Goal: Task Accomplishment & Management: Manage account settings

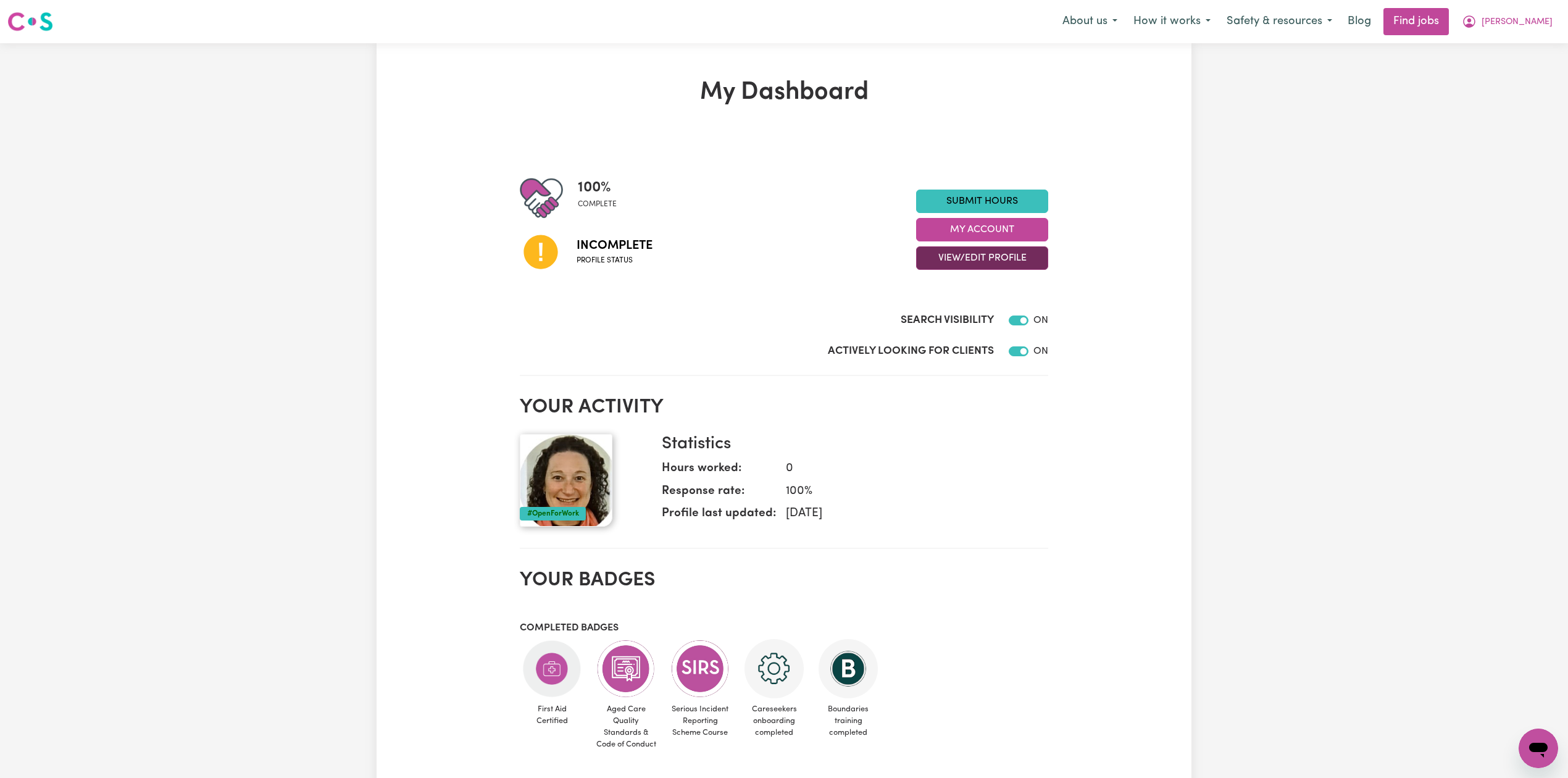
click at [964, 262] on button "View/Edit Profile" at bounding box center [982, 258] width 132 height 23
click at [943, 314] on link "Edit Profile" at bounding box center [974, 314] width 116 height 25
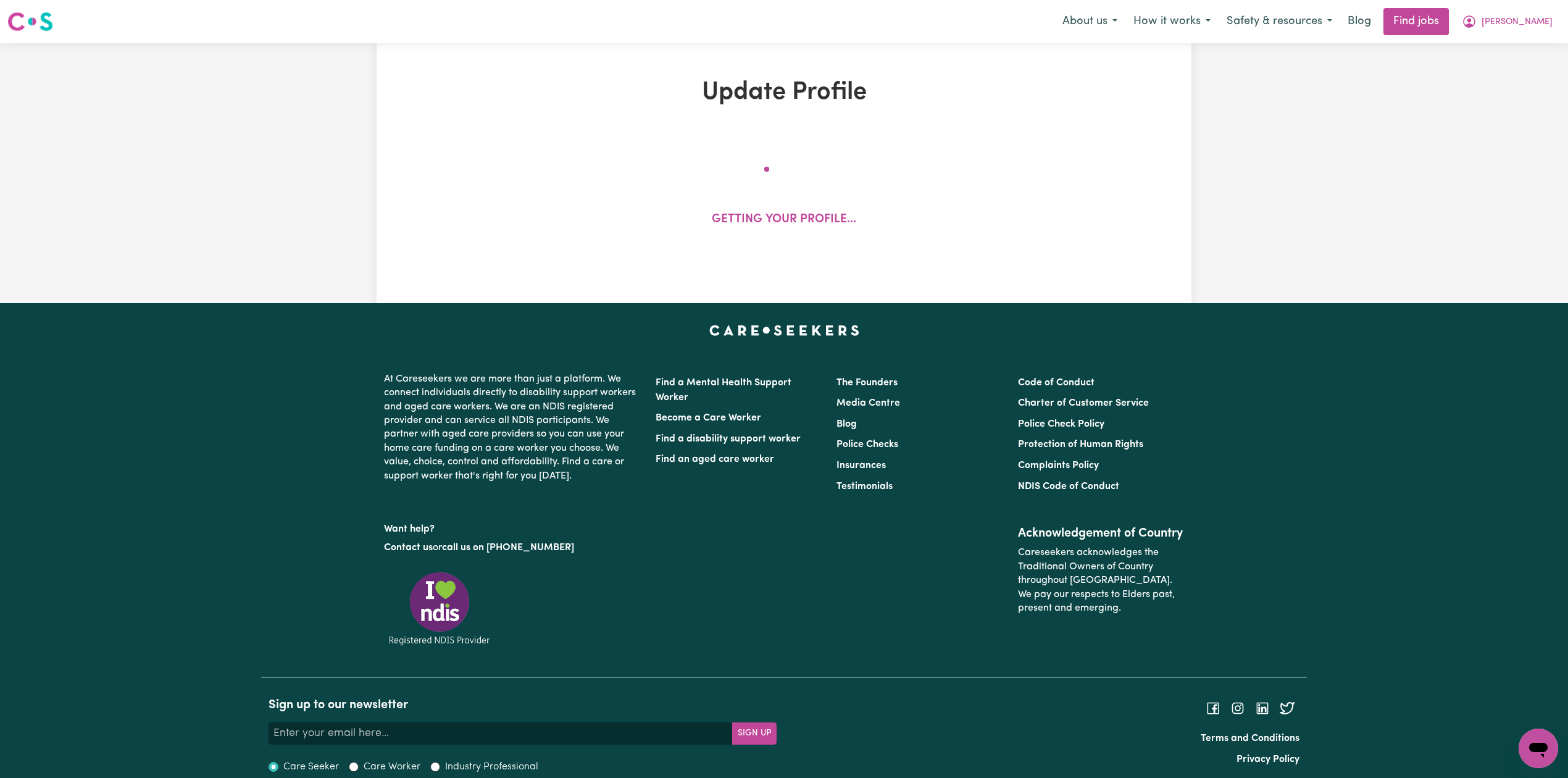
select select "[DEMOGRAPHIC_DATA]"
select select "[DEMOGRAPHIC_DATA] Citizen"
select select "Studying a healthcare related degree or qualification"
select select "55"
select select "70"
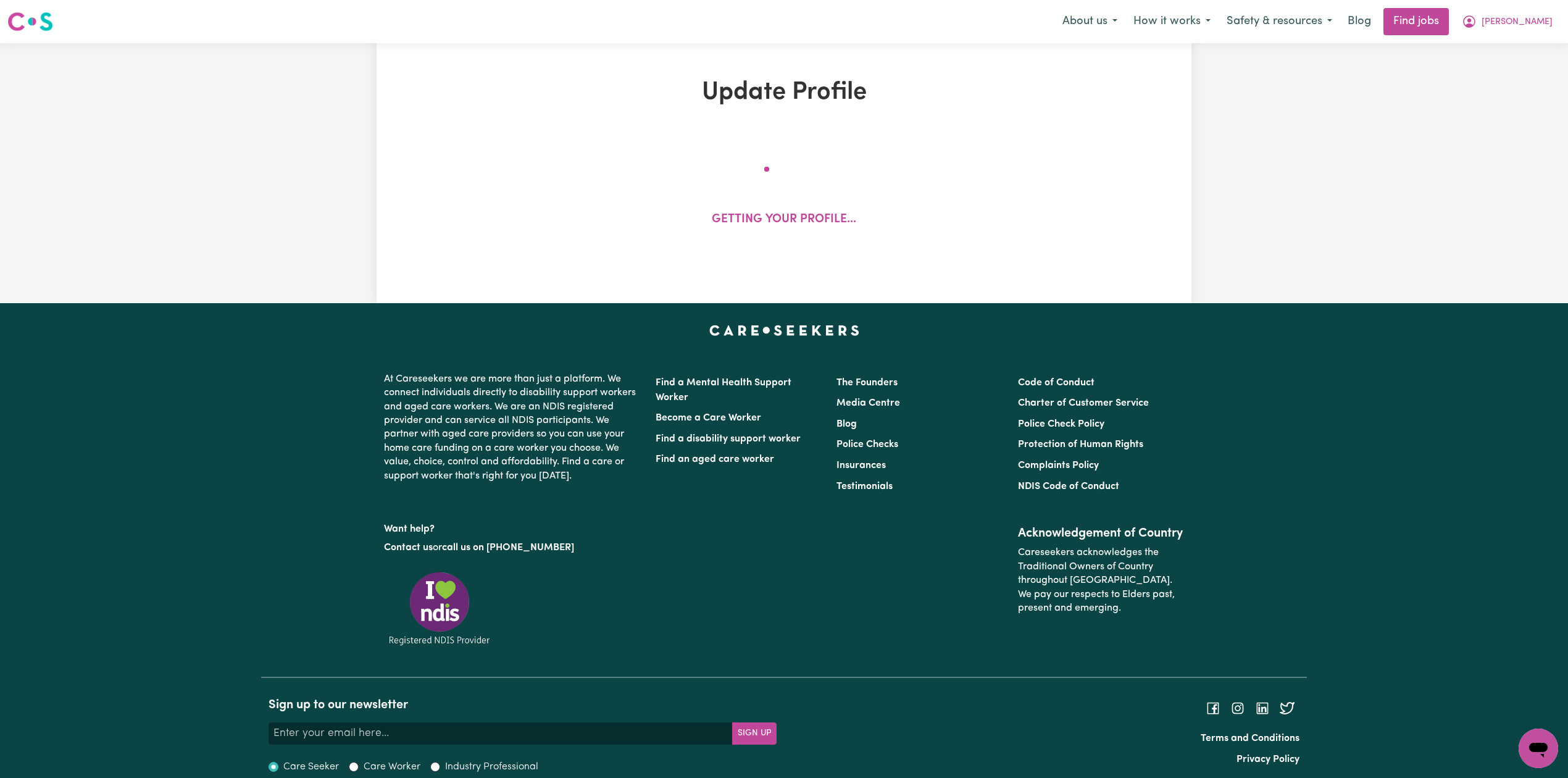
select select "80"
select select "85"
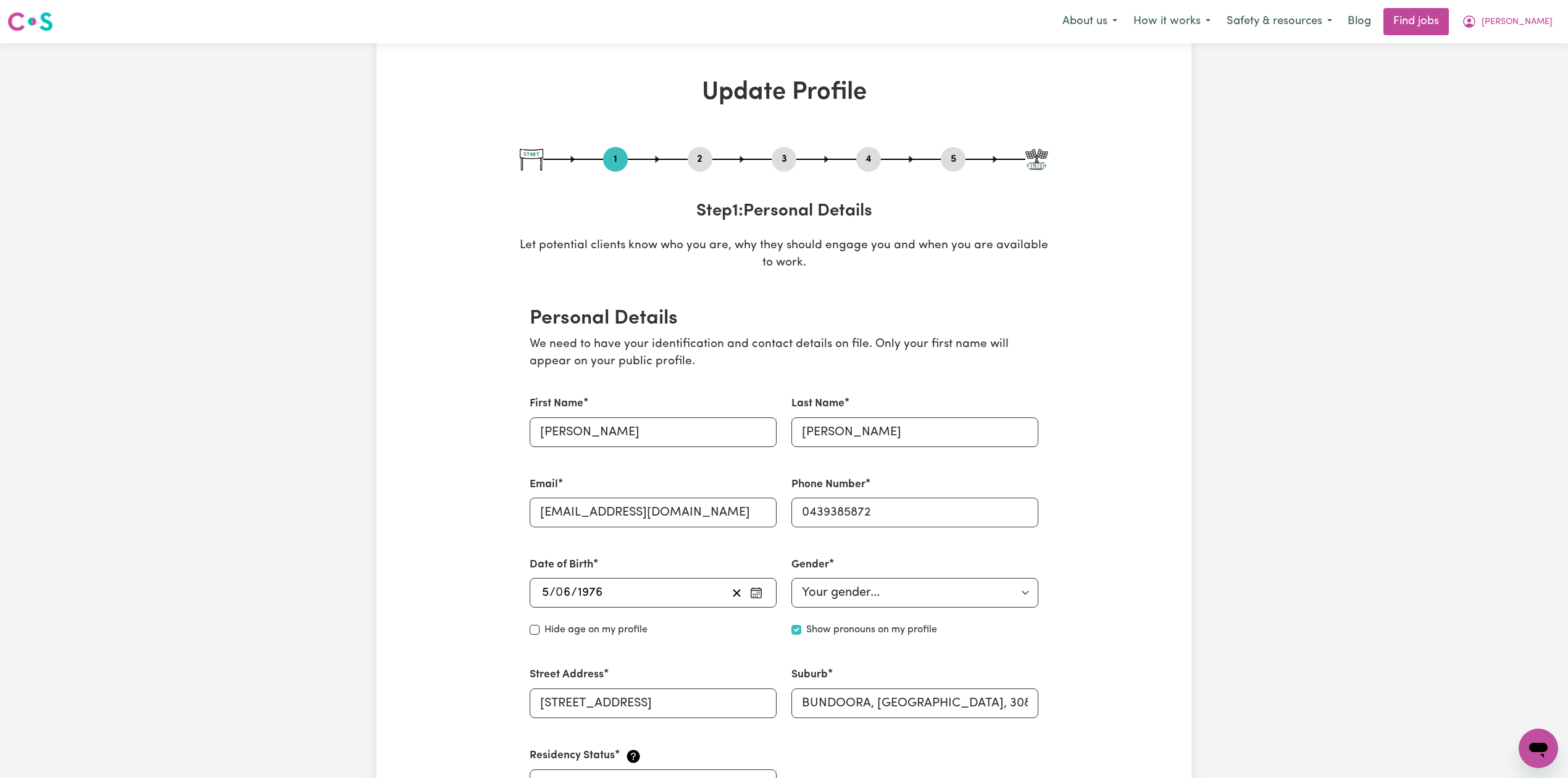
click at [787, 161] on button "3" at bounding box center [783, 159] width 25 height 16
select select "2004"
select select "2025"
select select "Certificate III (Individual Support)"
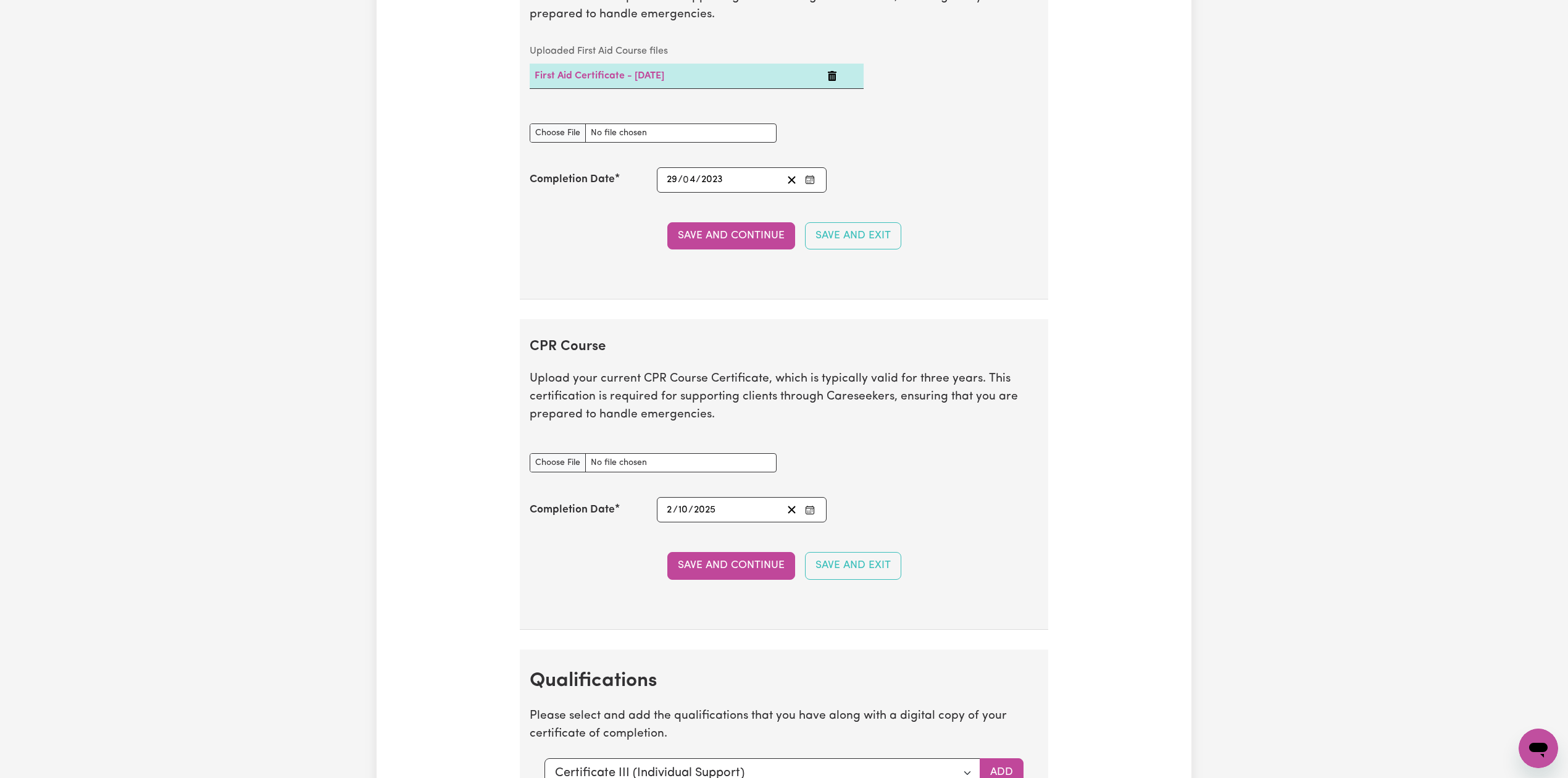
scroll to position [2880, 0]
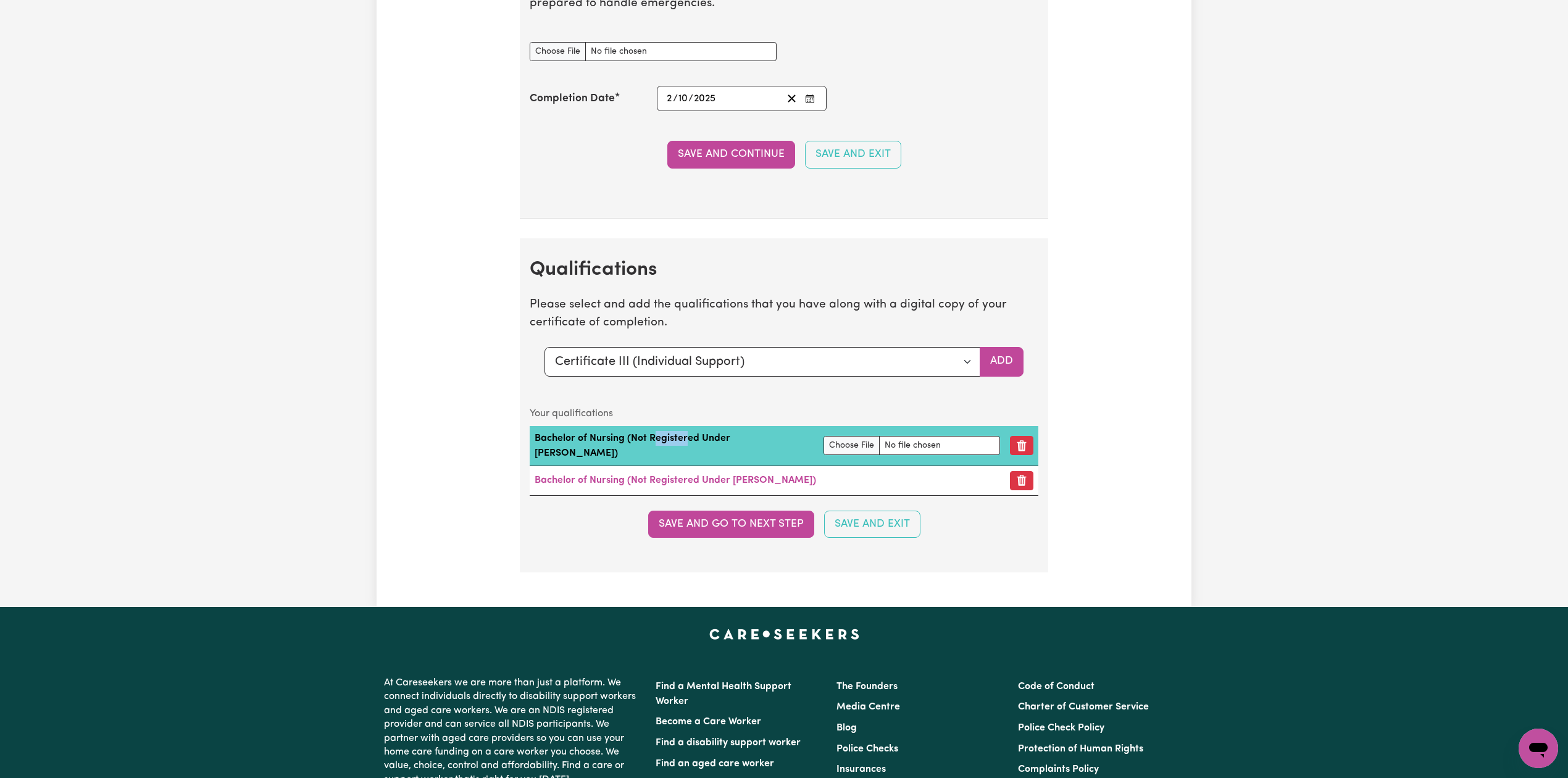
drag, startPoint x: 658, startPoint y: 457, endPoint x: 685, endPoint y: 453, distance: 27.3
click at [685, 453] on td "Bachelor of Nursing (Not Registered Under [PERSON_NAME])" at bounding box center [674, 446] width 288 height 40
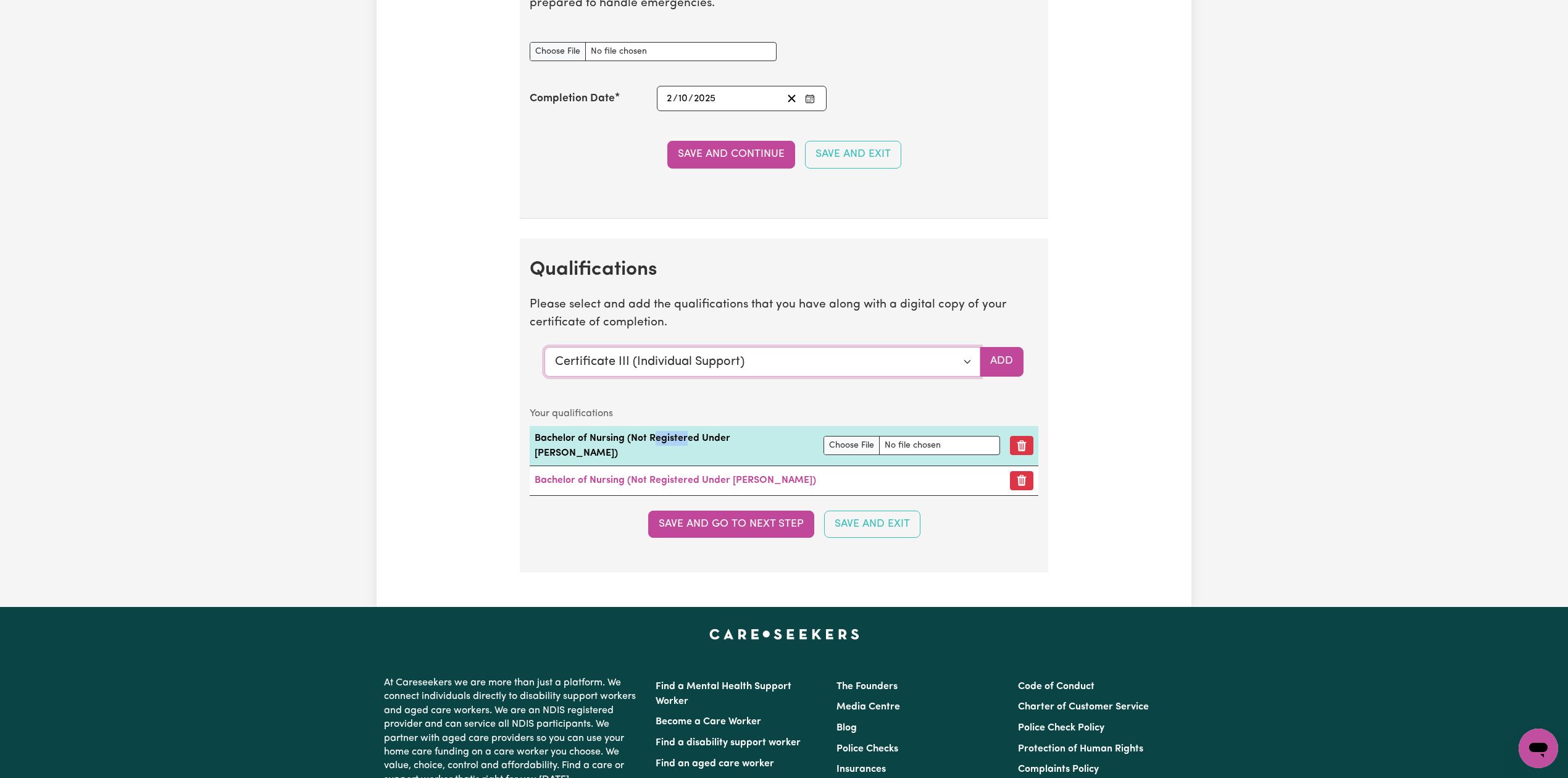
click at [634, 377] on select "Select a qualification to add... Certificate III (Individual Support) Certifica…" at bounding box center [762, 361] width 436 height 30
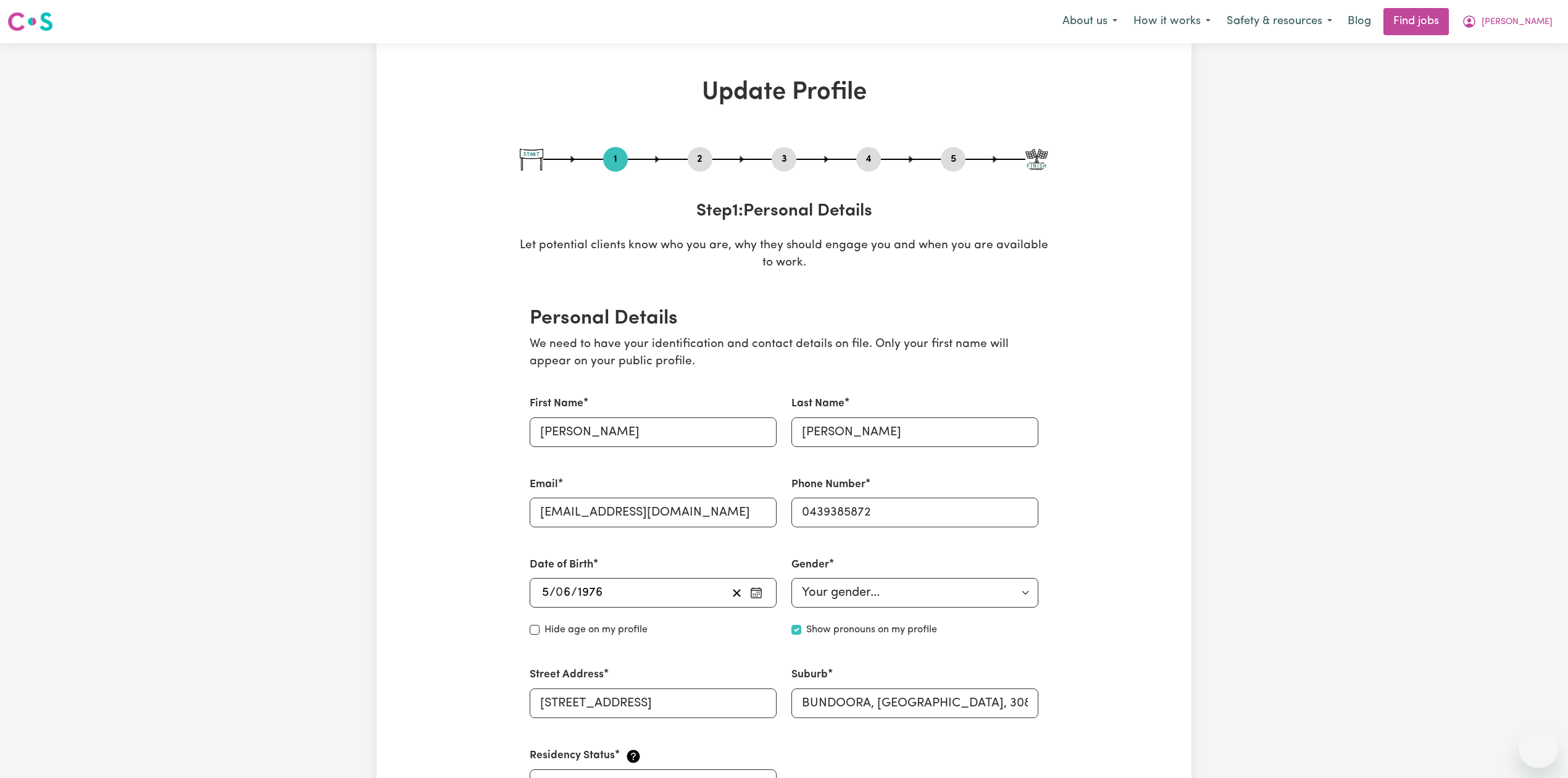
select select "[DEMOGRAPHIC_DATA]"
select select "[DEMOGRAPHIC_DATA] Citizen"
select select "Studying a healthcare related degree or qualification"
select select "55"
select select "70"
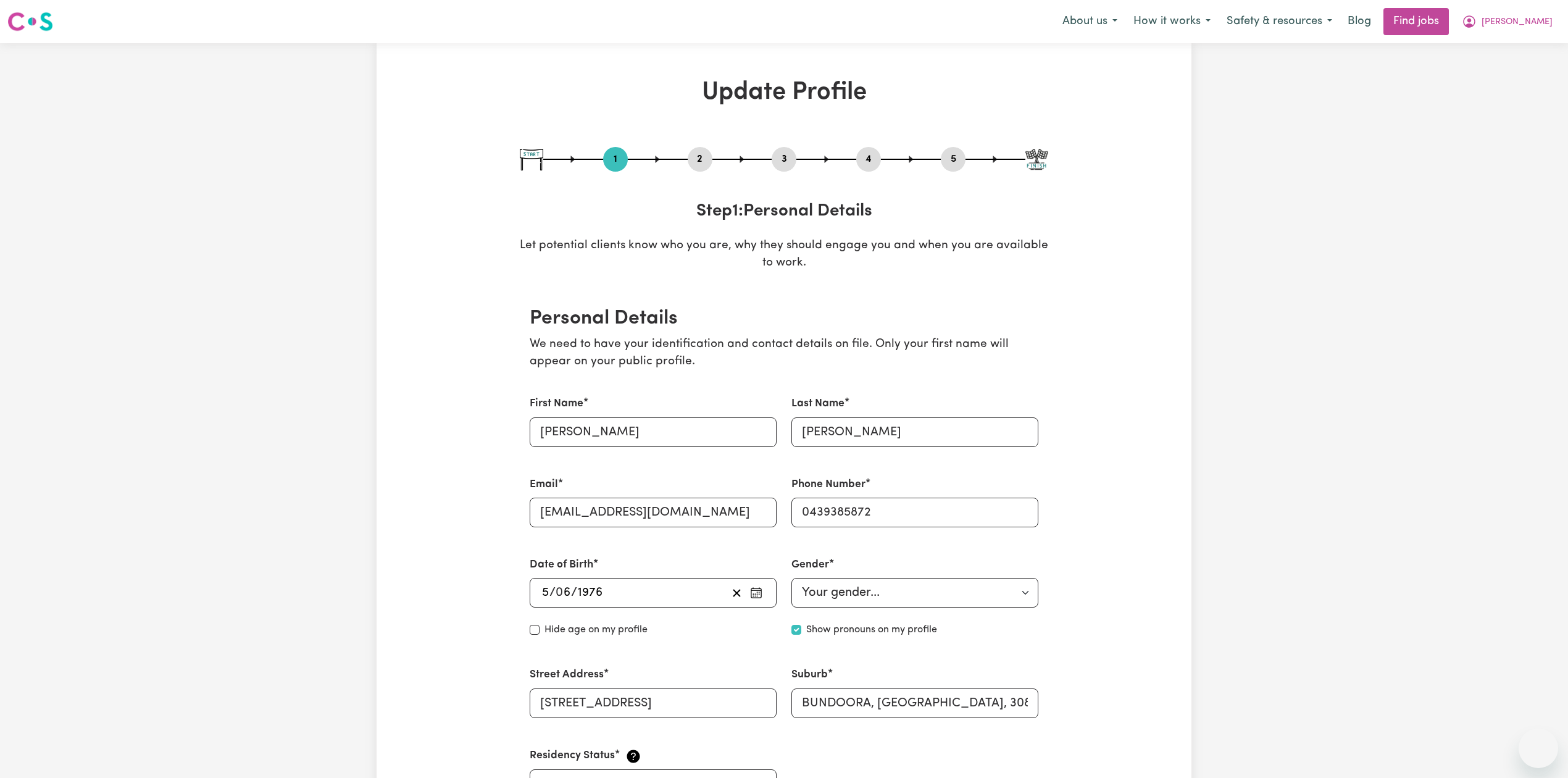
select select "80"
select select "85"
click at [781, 147] on div "3" at bounding box center [783, 159] width 25 height 25
click at [778, 157] on button "3" at bounding box center [783, 159] width 25 height 16
select select "2004"
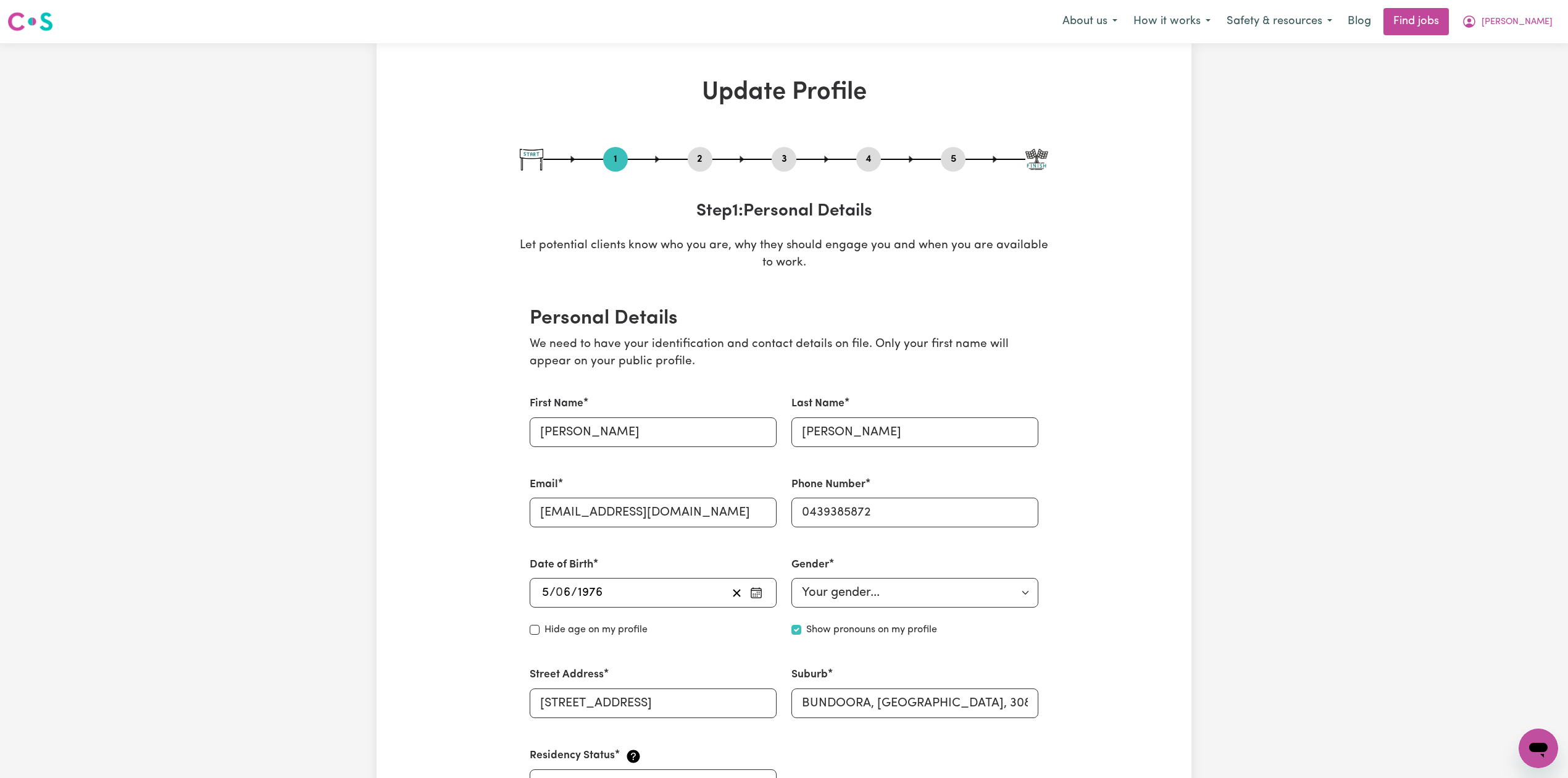
select select "2025"
select select "Certificate III (Individual Support)"
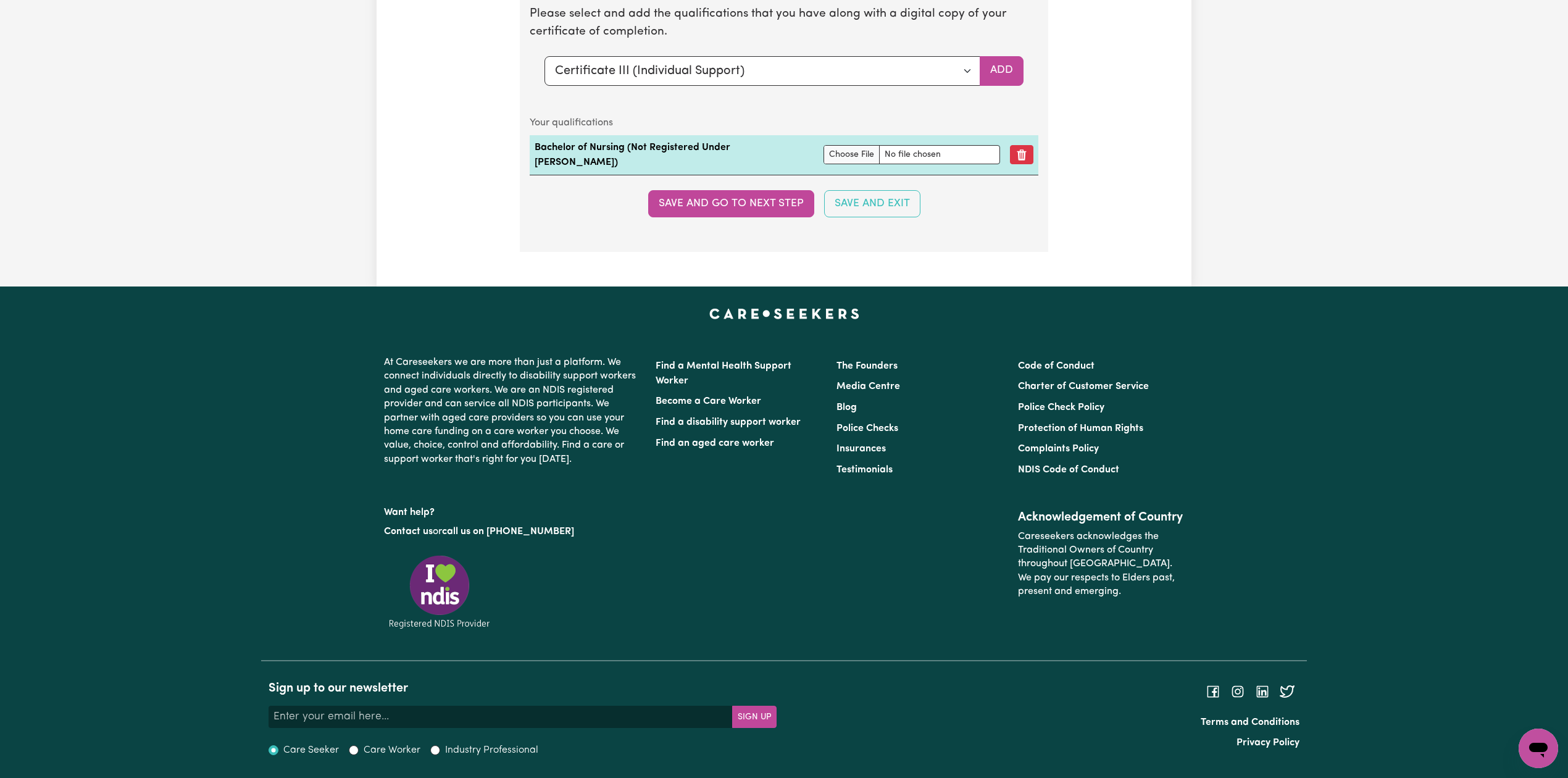
scroll to position [3011, 0]
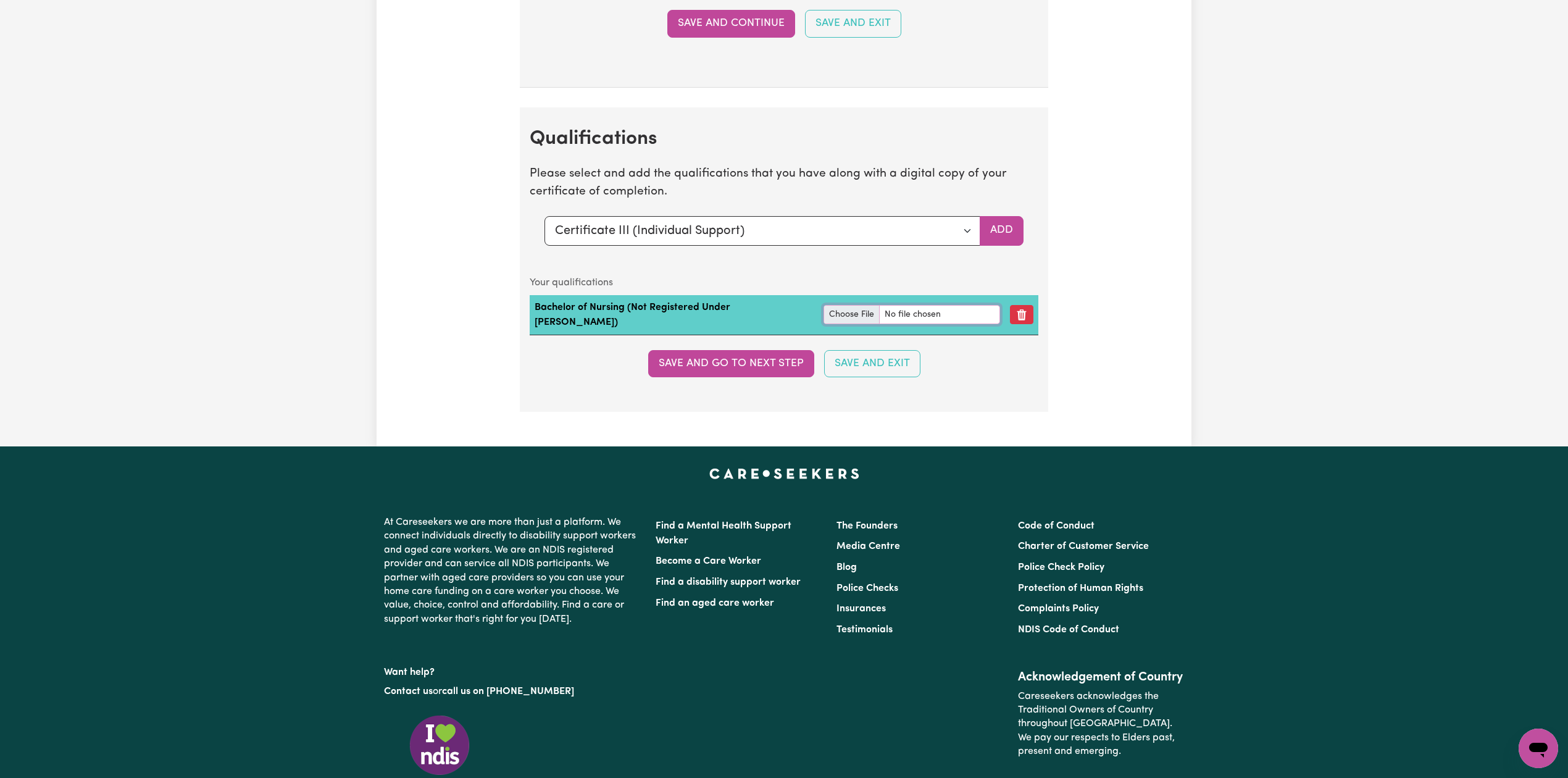
click at [824, 324] on input "file" at bounding box center [912, 314] width 176 height 19
type input "C:\fakepath\Amanda Muller Bachelor of Nursing transcript.pdf"
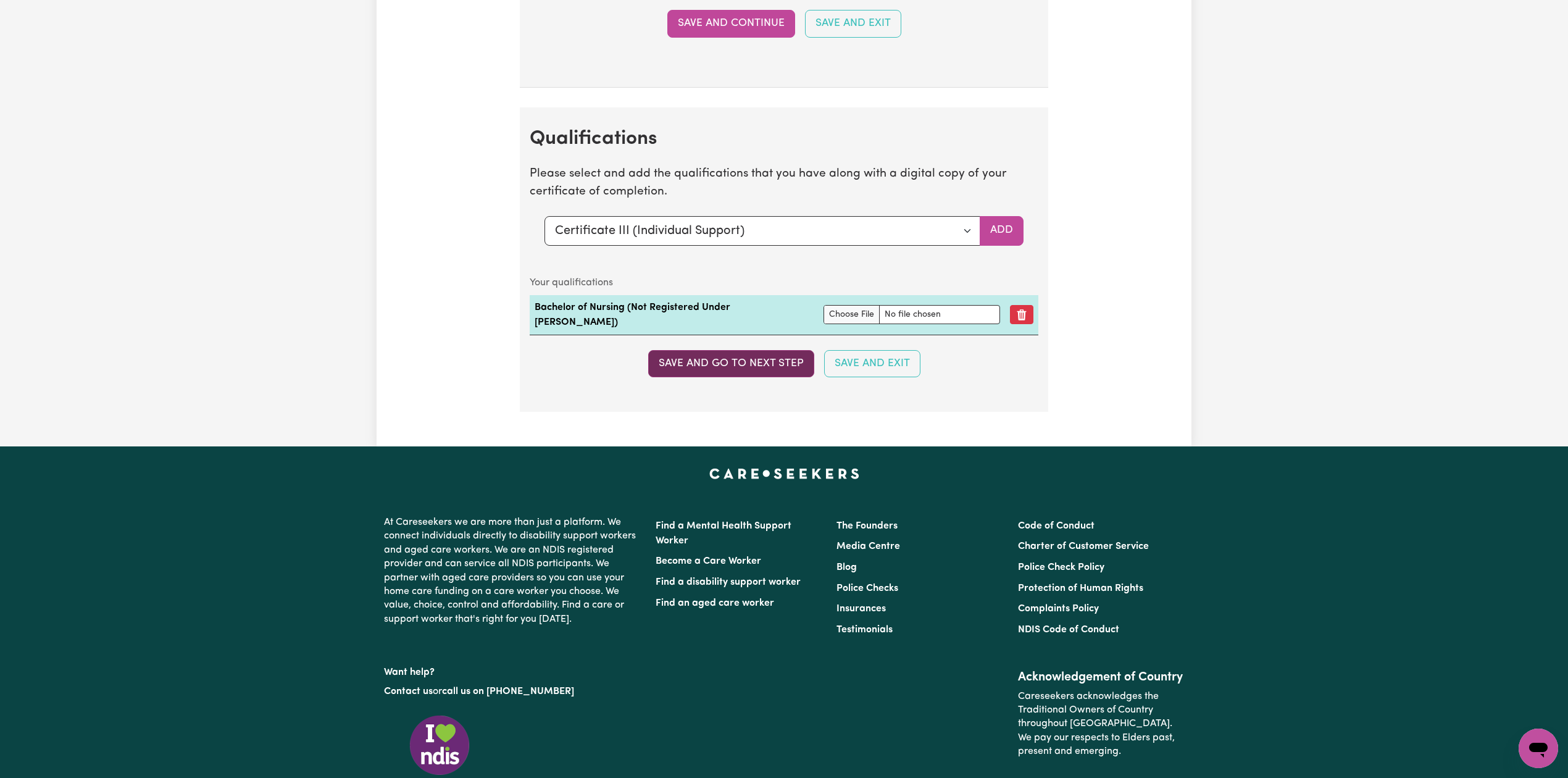
click at [692, 373] on button "Save and go to next step" at bounding box center [731, 364] width 166 height 27
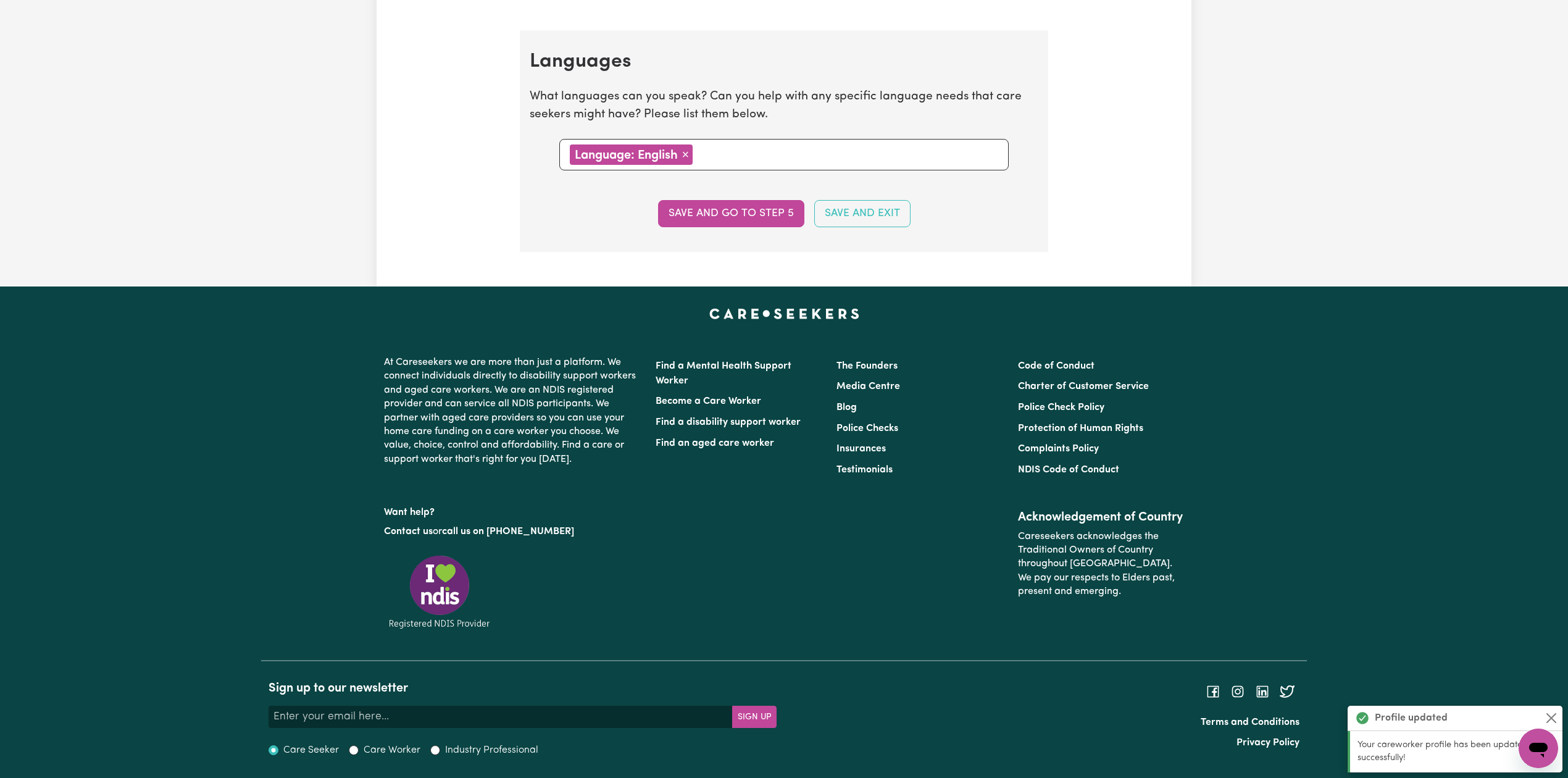
scroll to position [0, 0]
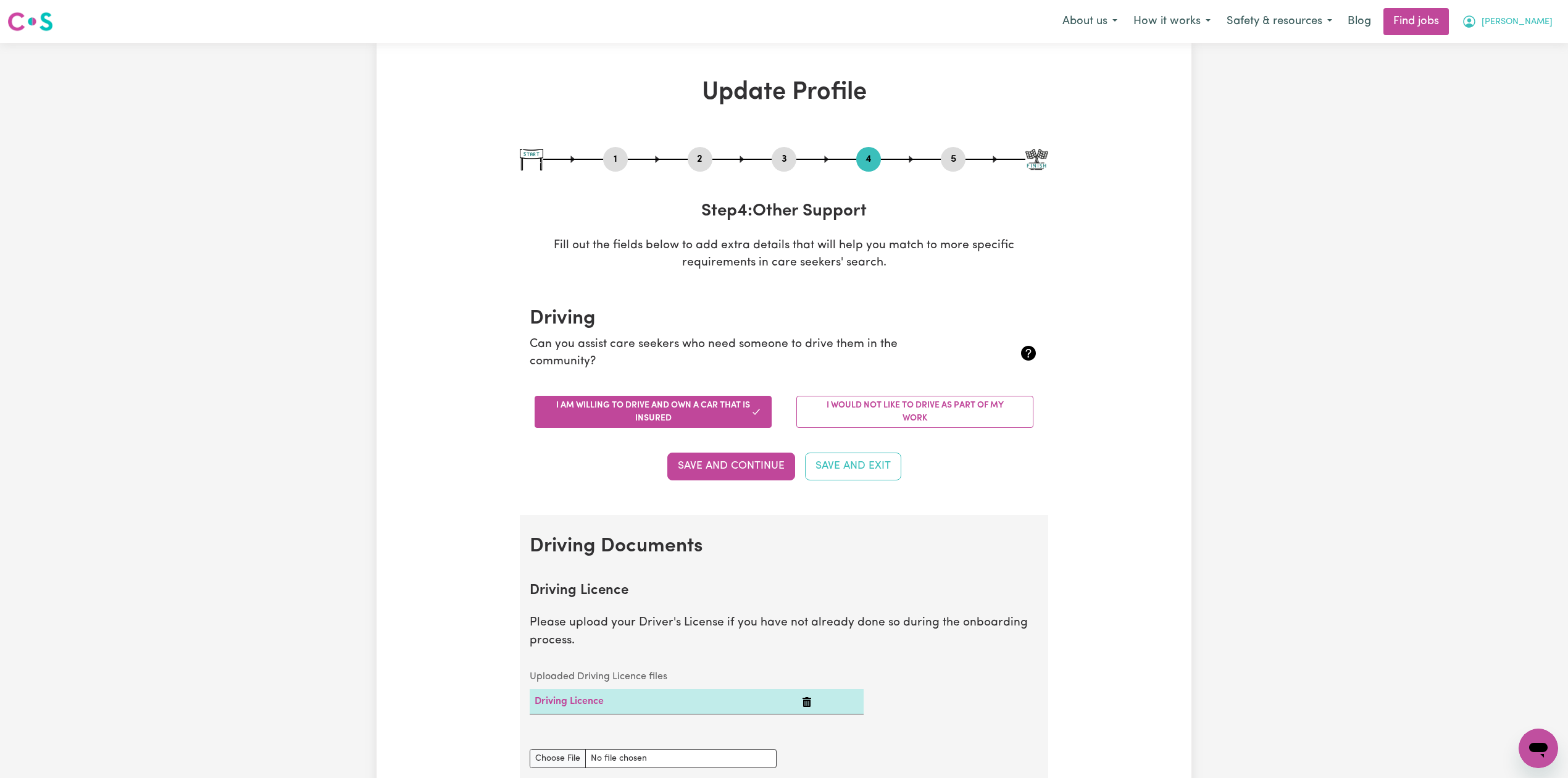
click at [1551, 23] on span "[PERSON_NAME]" at bounding box center [1517, 22] width 71 height 14
click at [1524, 48] on link "My Account" at bounding box center [1511, 48] width 98 height 23
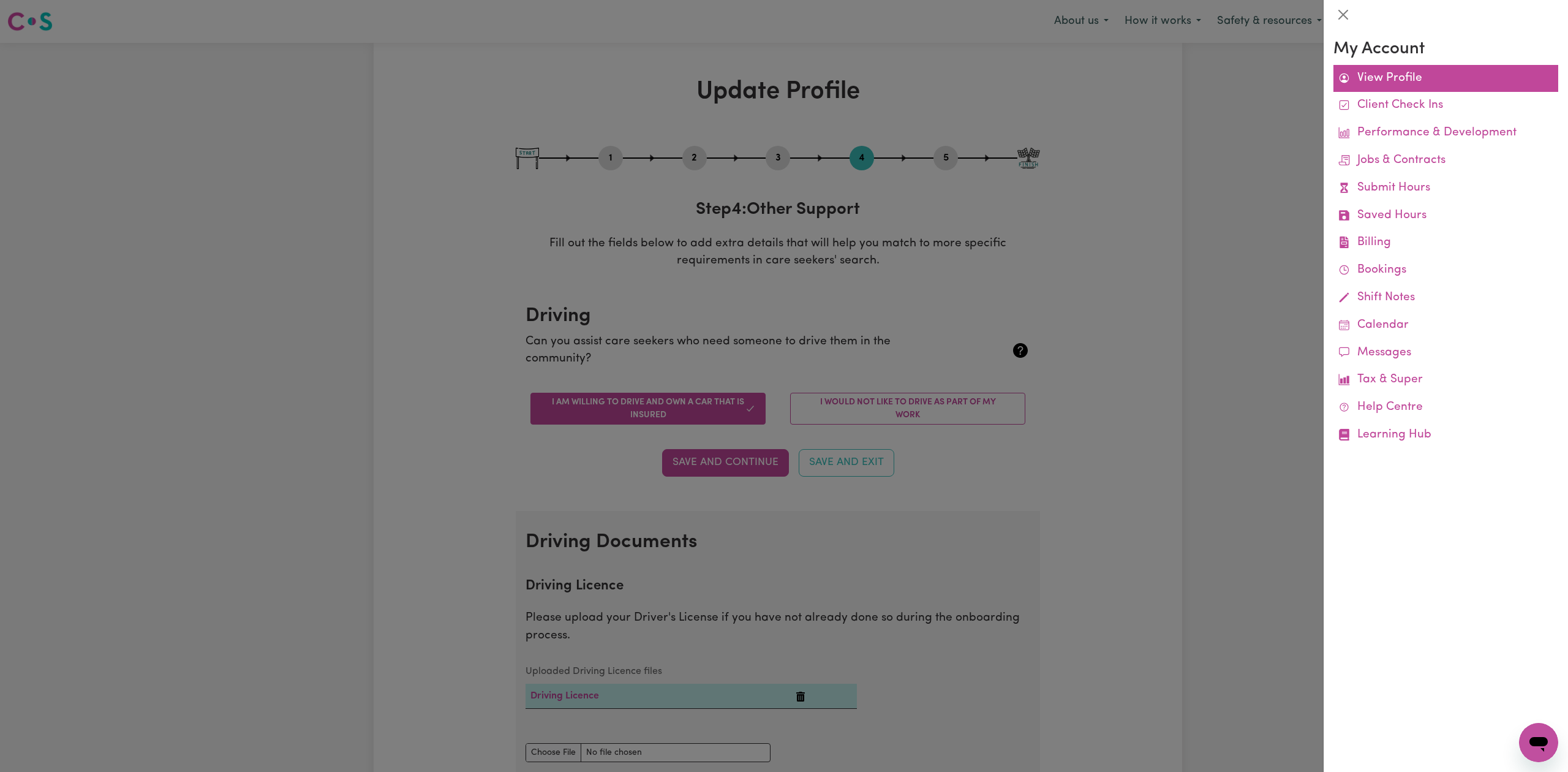
click at [1431, 82] on link "View Profile" at bounding box center [1446, 78] width 225 height 27
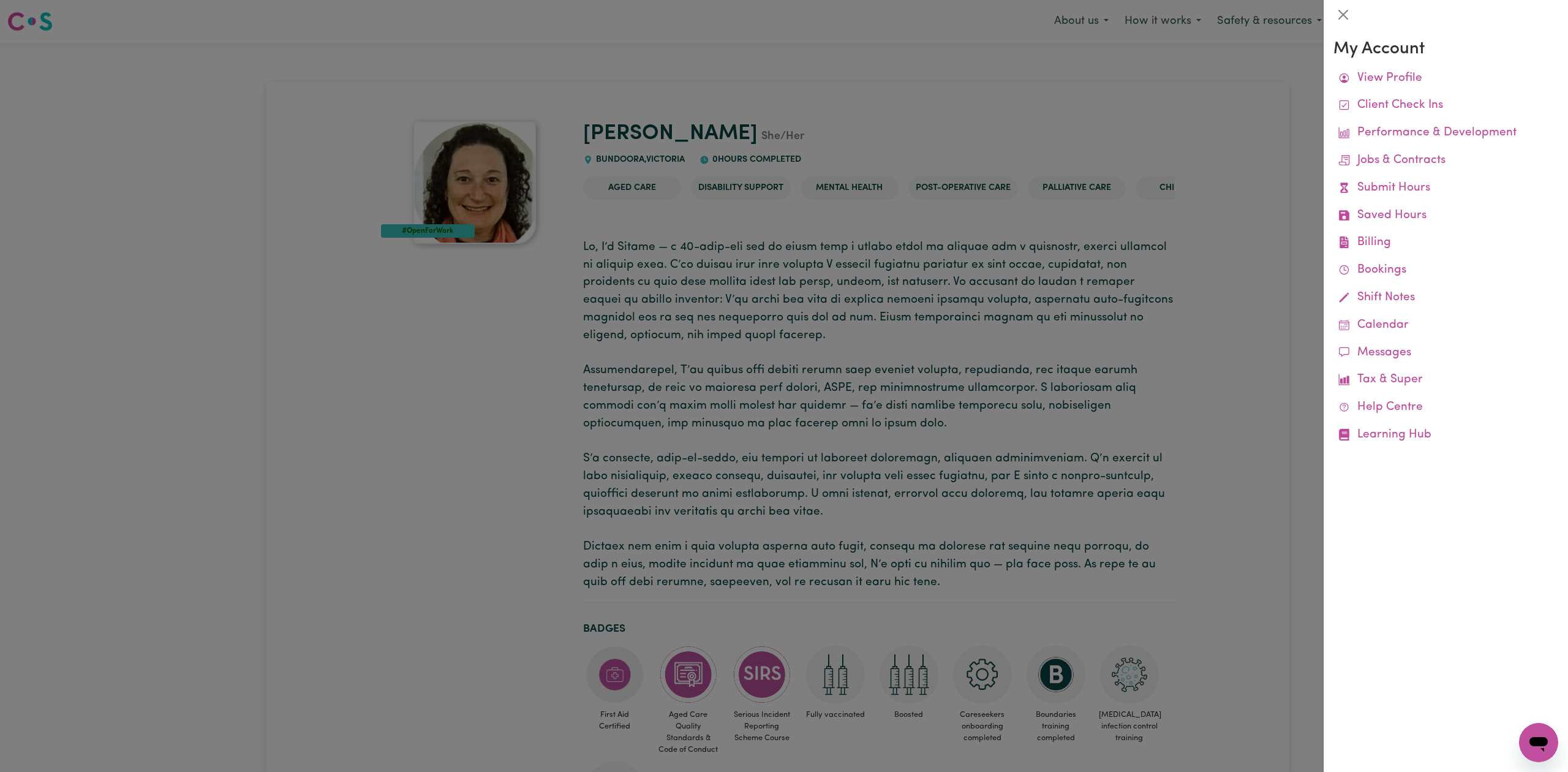
click at [210, 418] on div at bounding box center [784, 386] width 1568 height 772
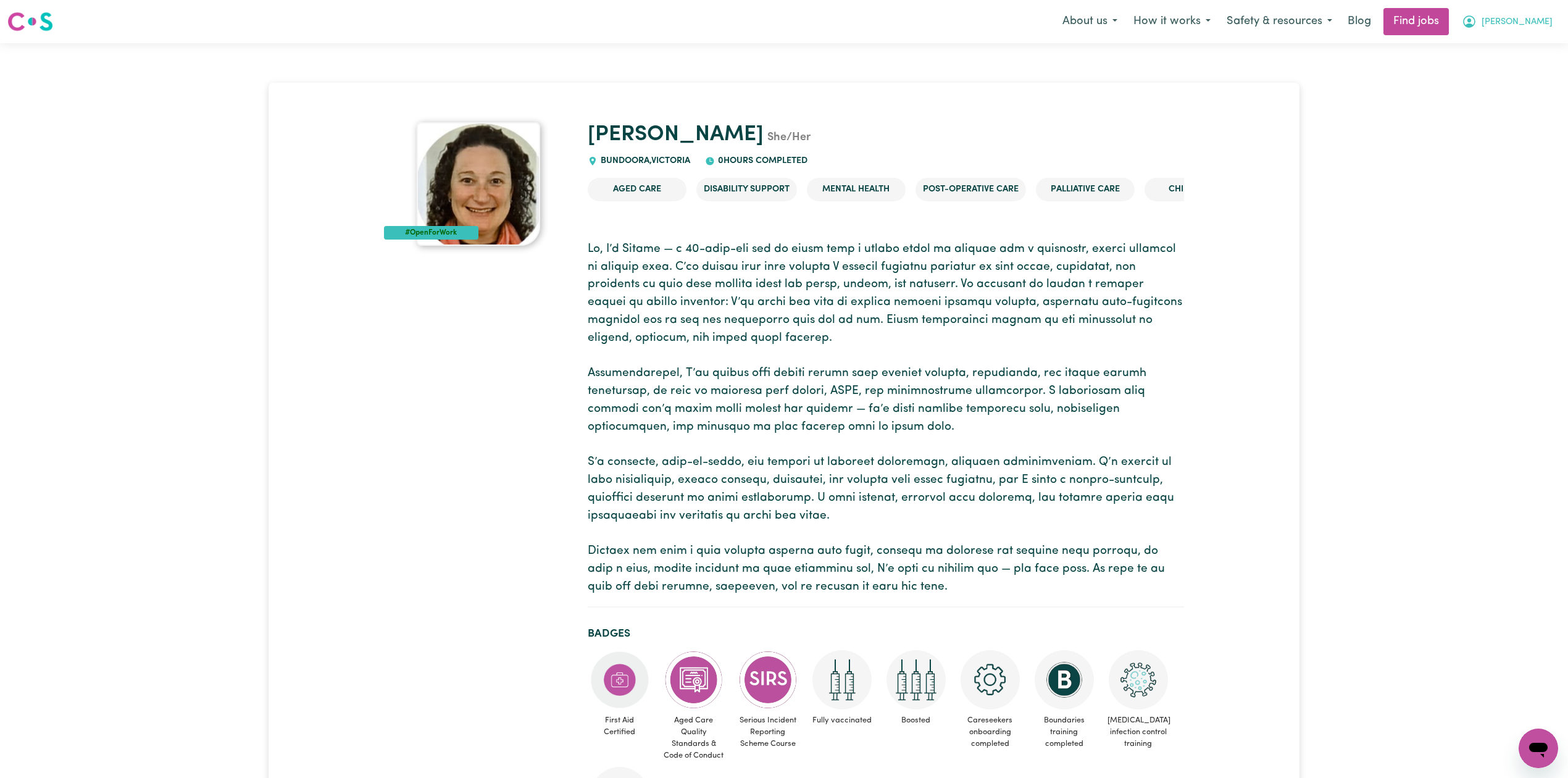
click at [1516, 26] on span "[PERSON_NAME]" at bounding box center [1517, 22] width 71 height 14
click at [1496, 70] on link "My Dashboard" at bounding box center [1511, 70] width 98 height 23
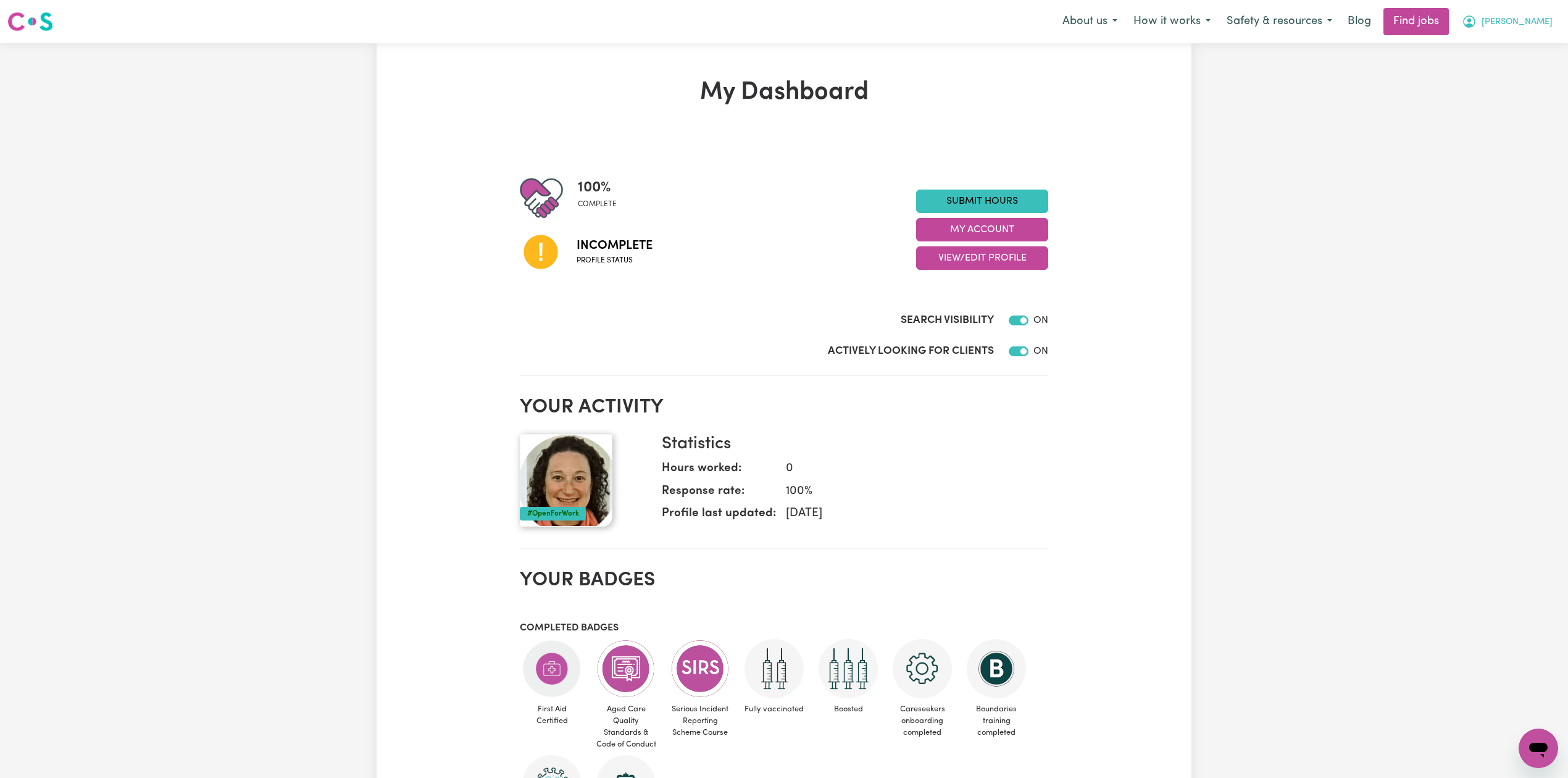
drag, startPoint x: 1512, startPoint y: 15, endPoint x: 1513, endPoint y: 34, distance: 19.0
click at [1512, 17] on button "[PERSON_NAME]" at bounding box center [1506, 21] width 107 height 26
click at [1502, 94] on link "Logout" at bounding box center [1511, 94] width 98 height 23
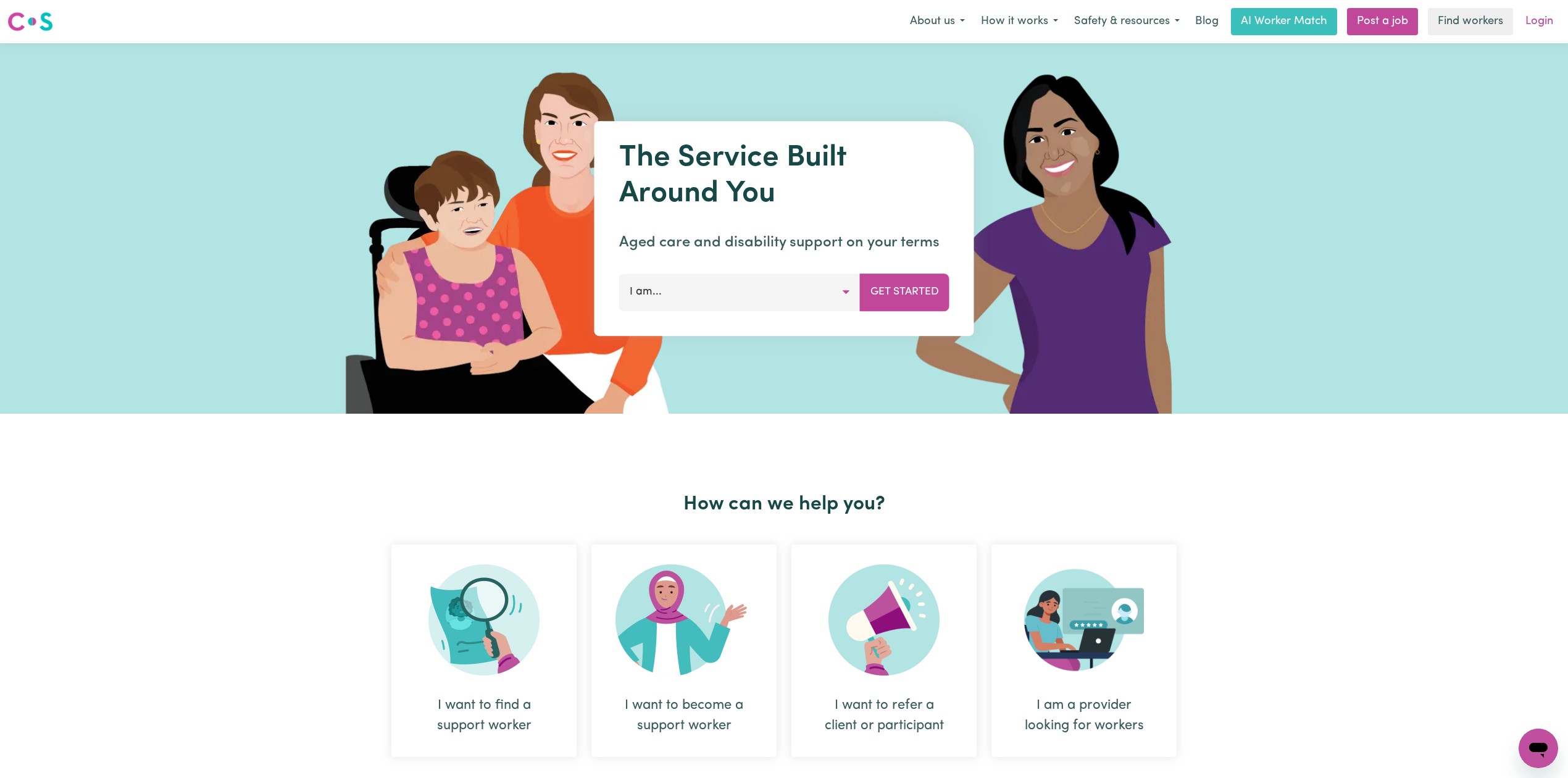
click at [1524, 21] on link "Login" at bounding box center [1539, 21] width 43 height 27
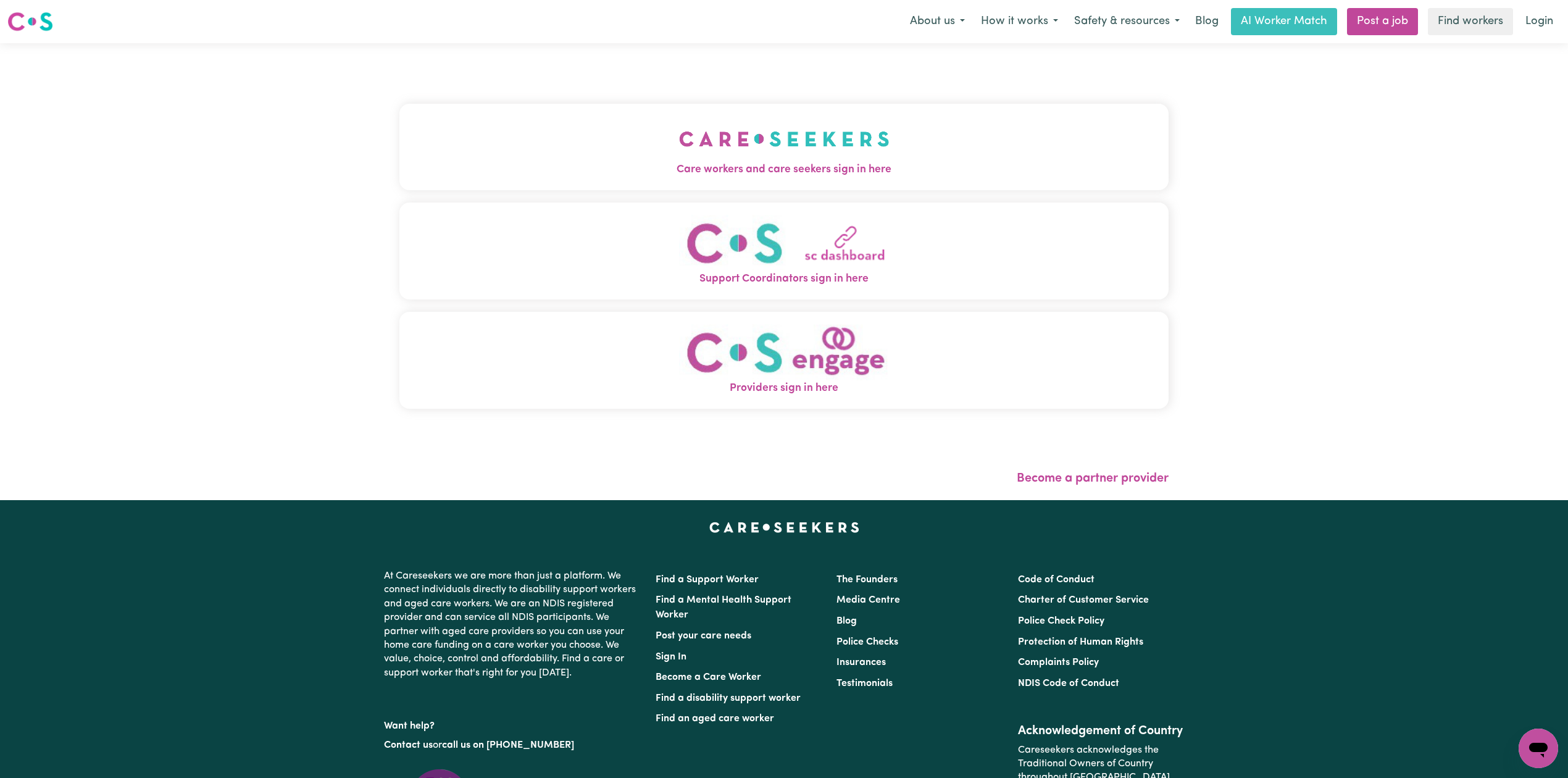
click at [566, 92] on div "Care workers and care seekers sign in here Support Coordinators sign in here Pr…" at bounding box center [784, 262] width 769 height 389
click at [419, 139] on button "Care workers and care seekers sign in here" at bounding box center [784, 146] width 769 height 86
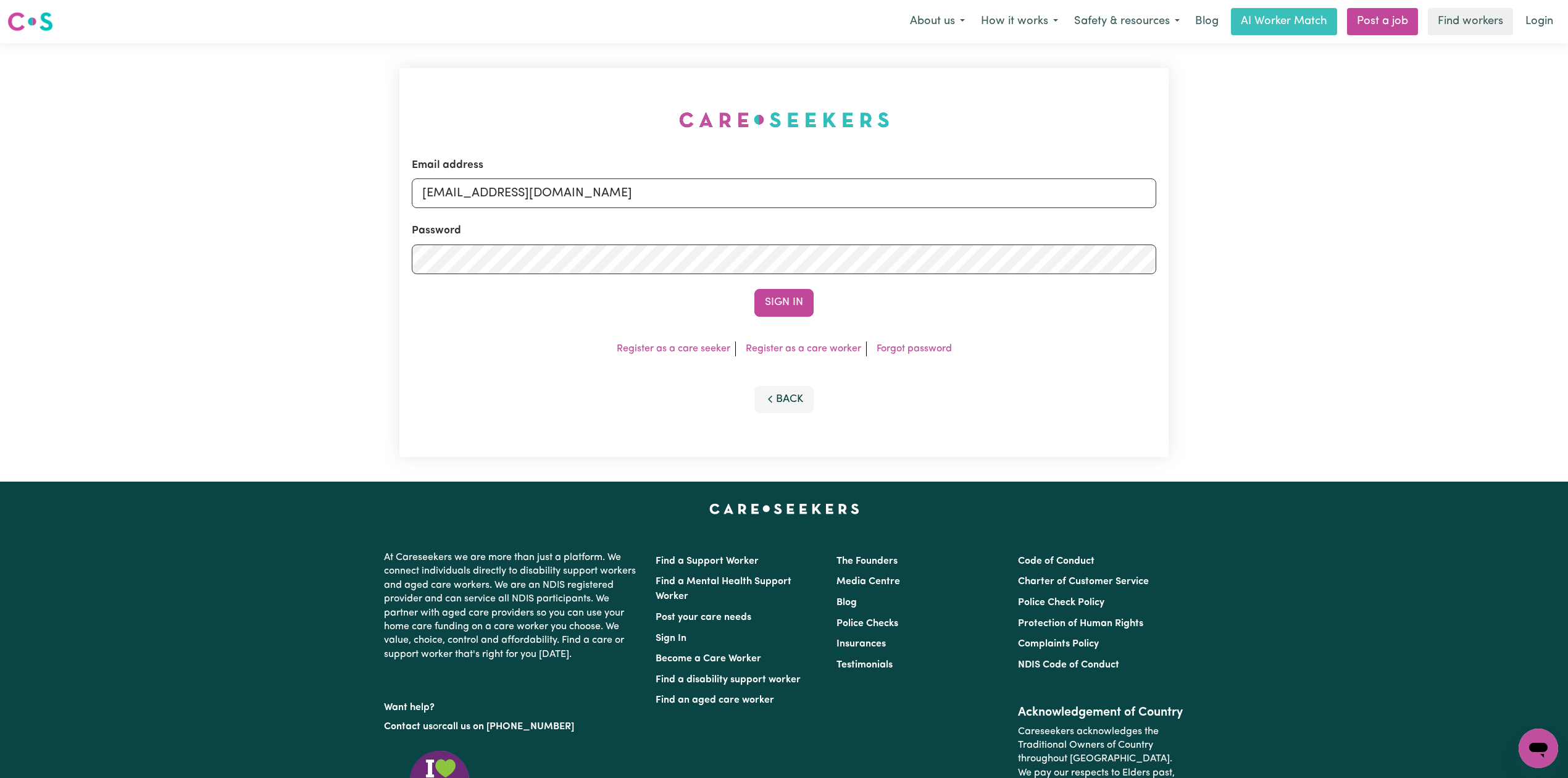
click at [495, 195] on div "Email address onboardingcs@careseekers.com.au Password Sign In Register as a ca…" at bounding box center [784, 262] width 784 height 438
drag, startPoint x: 481, startPoint y: 189, endPoint x: 479, endPoint y: 209, distance: 20.1
click at [481, 189] on input "onboardingcs@careseekers.com.au" at bounding box center [784, 193] width 745 height 30
drag, startPoint x: 483, startPoint y: 187, endPoint x: 494, endPoint y: 183, distance: 11.7
click at [494, 183] on input "Superuser~jakedworkin@hotmail.com" at bounding box center [784, 193] width 745 height 30
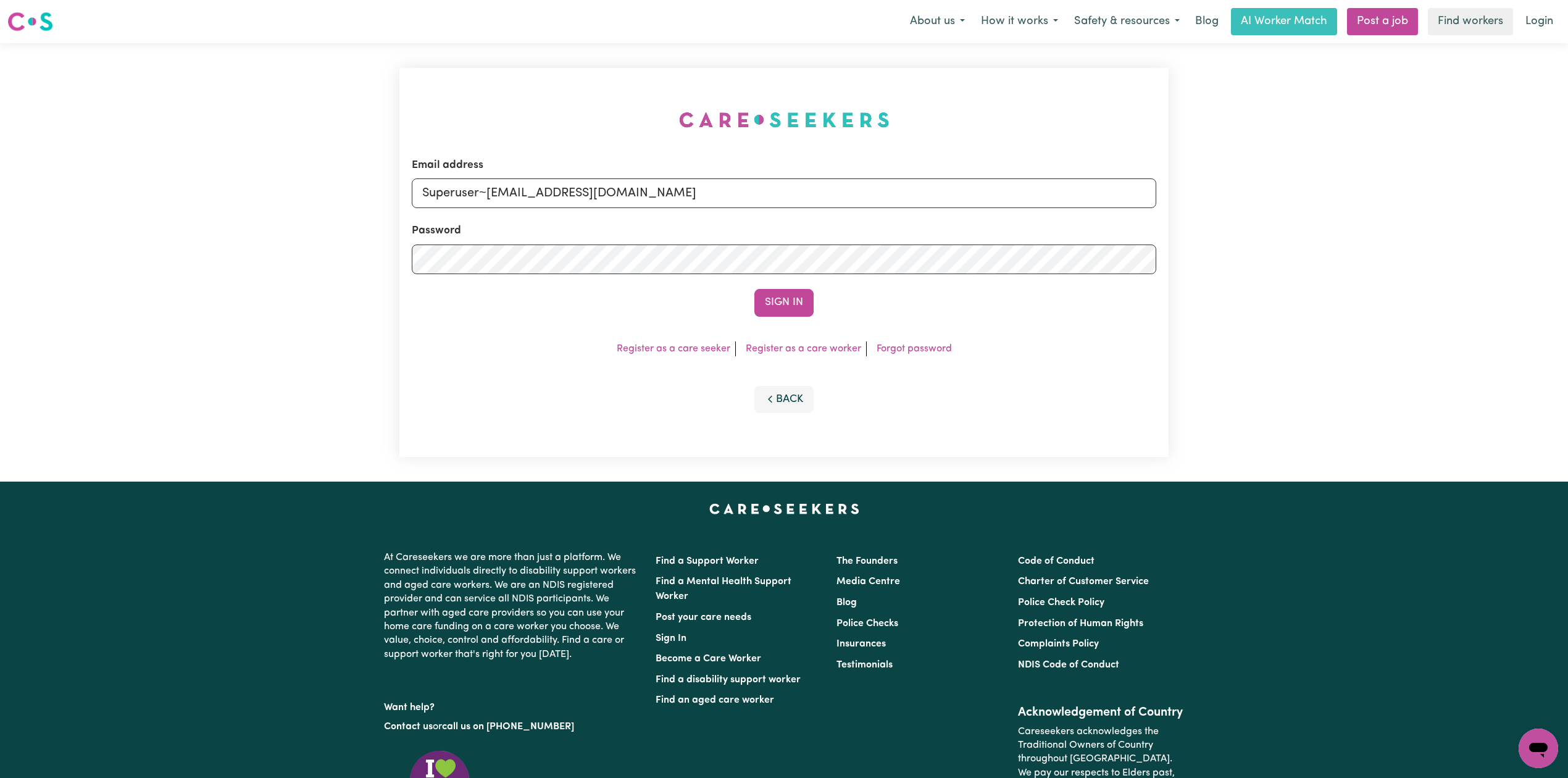
click at [497, 183] on input "Superuser~jakedworkin@hotmail.com" at bounding box center [784, 193] width 745 height 30
click at [483, 184] on input "Superuser~jakedworkin@hotmail.com" at bounding box center [784, 193] width 745 height 30
drag, startPoint x: 484, startPoint y: 184, endPoint x: 920, endPoint y: 237, distance: 439.2
click at [940, 221] on form "Email address Superuser~jakedworkin@hotmail.com Password Sign In" at bounding box center [784, 237] width 745 height 159
type input "Superuser~okolivivian05@gmail.com"
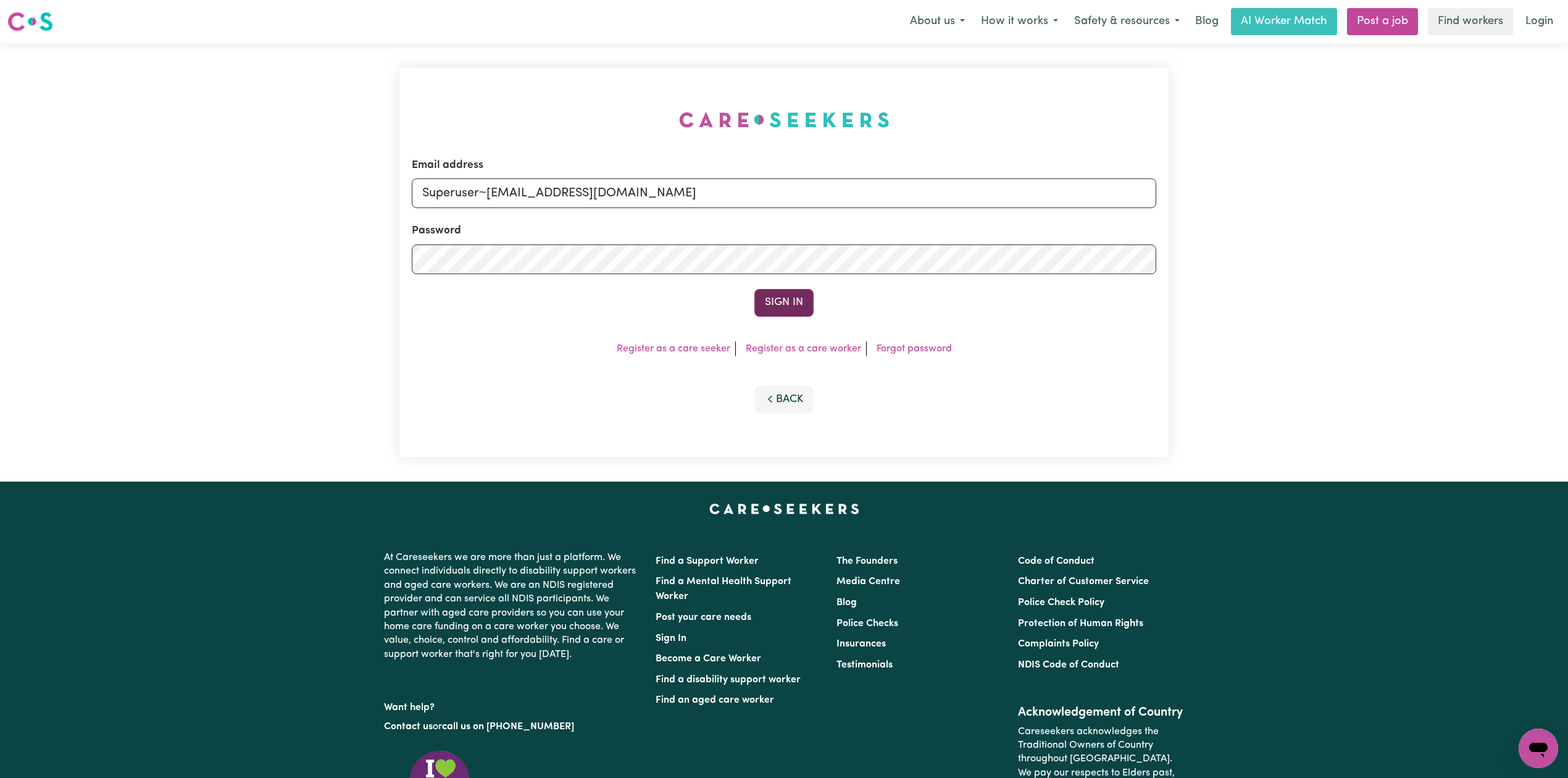
click at [767, 299] on button "Sign In" at bounding box center [783, 302] width 59 height 27
